Goal: Find specific page/section: Find specific page/section

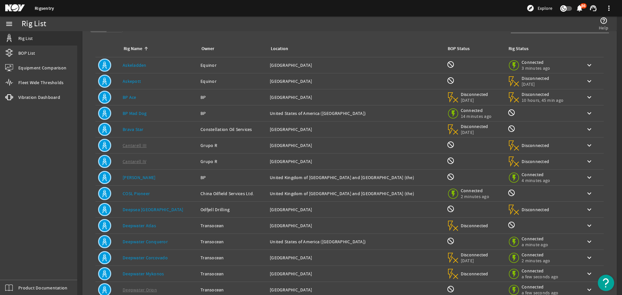
scroll to position [68, 0]
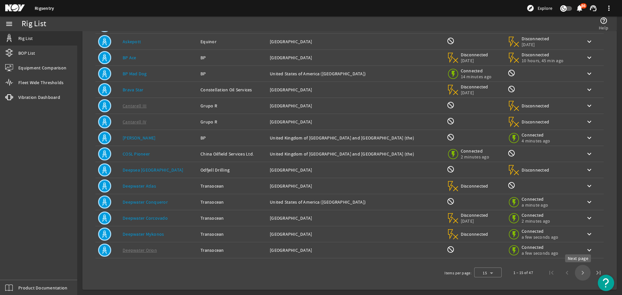
click at [579, 275] on span "Next page" at bounding box center [583, 273] width 16 height 16
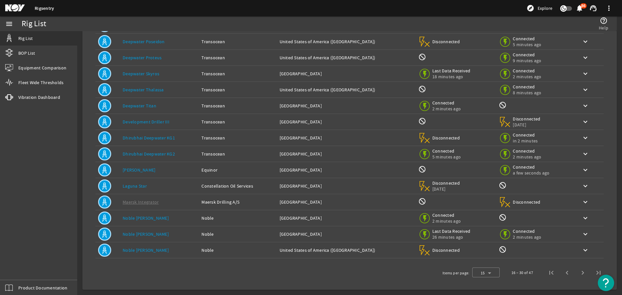
click at [579, 275] on span "Next page" at bounding box center [583, 273] width 16 height 16
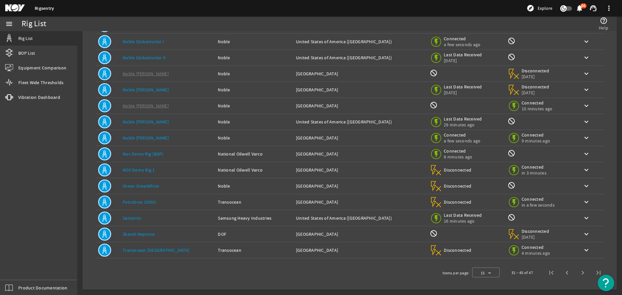
click at [579, 275] on span "Next page" at bounding box center [583, 273] width 16 height 16
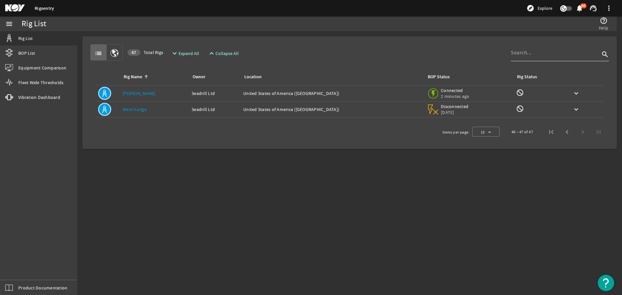
click at [526, 57] on div at bounding box center [555, 52] width 89 height 17
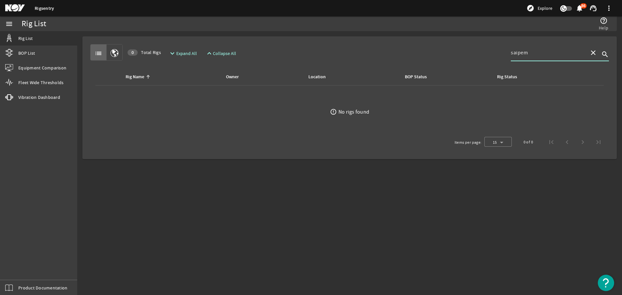
type input "saipem"
click at [28, 53] on span "BOP List" at bounding box center [26, 53] width 17 height 7
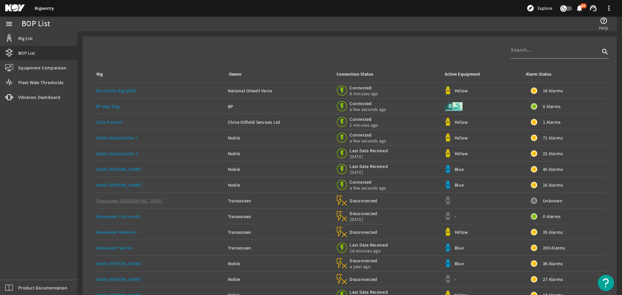
click at [11, 10] on mat-icon at bounding box center [19, 8] width 29 height 8
